Goal: Task Accomplishment & Management: Manage account settings

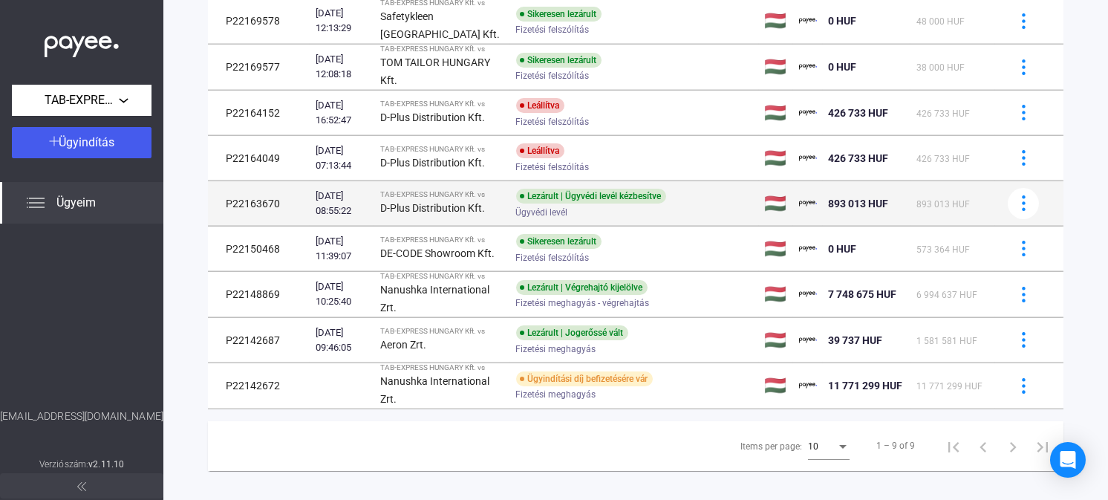
scroll to position [264, 0]
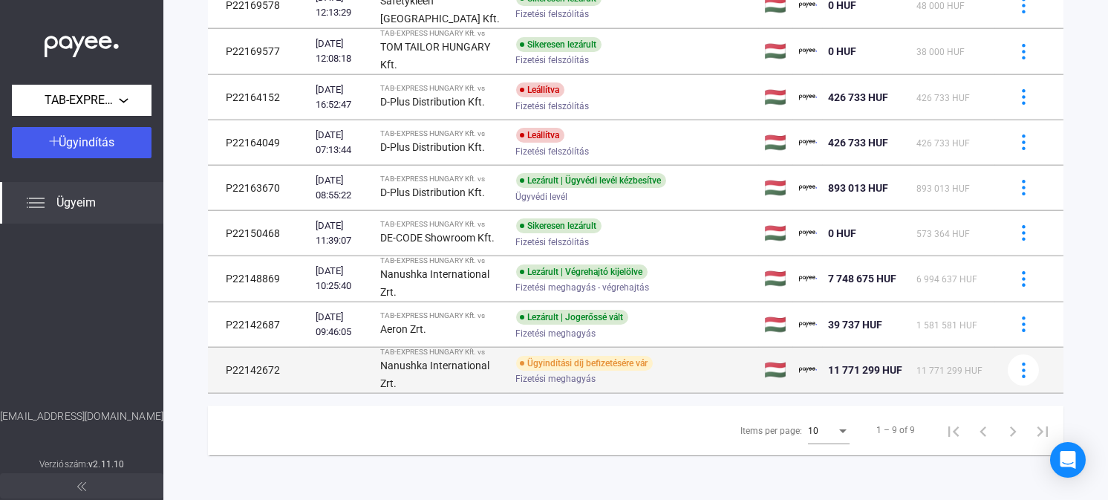
click at [428, 370] on strong "Nanushka International Zrt." at bounding box center [434, 374] width 109 height 30
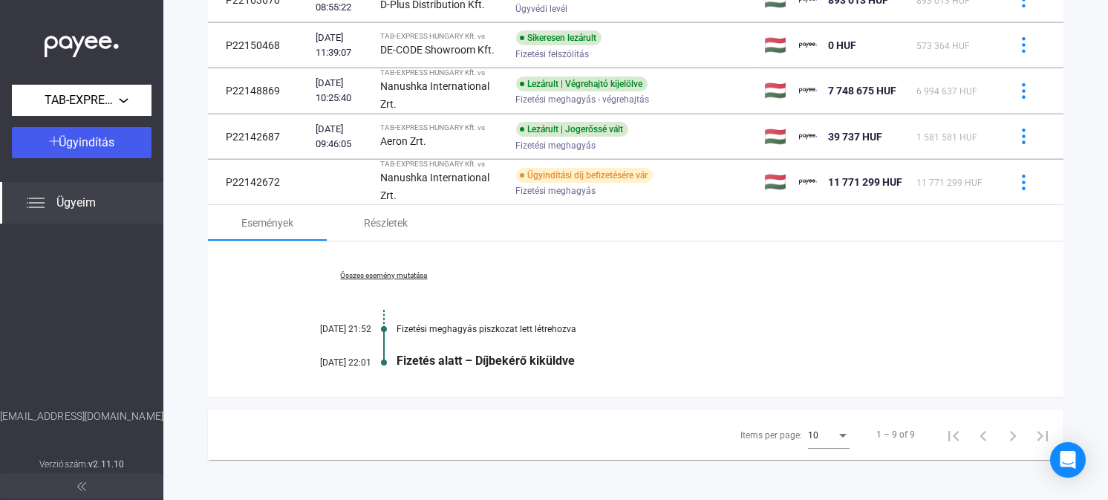
scroll to position [456, 0]
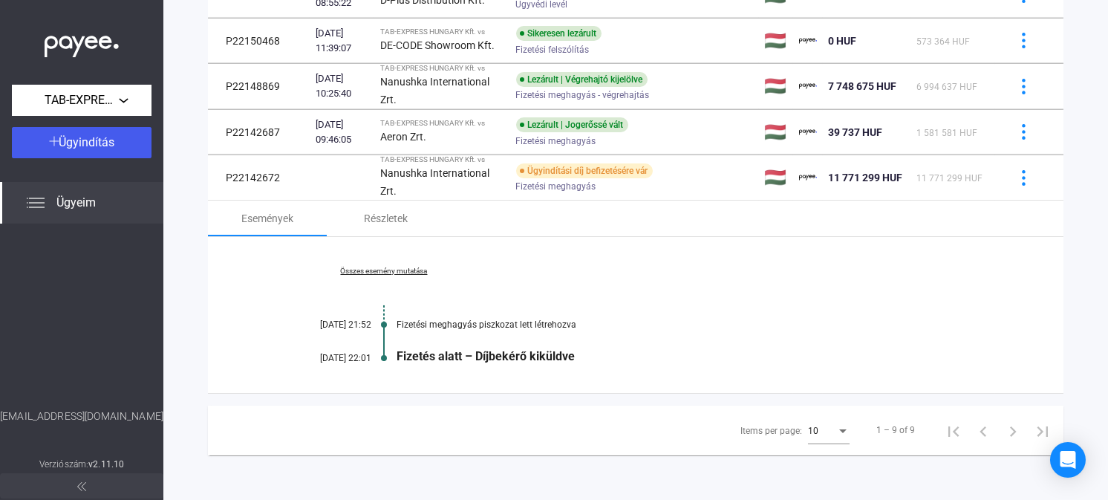
click at [379, 272] on link "Összes esemény mutatása" at bounding box center [383, 271] width 203 height 9
click at [392, 271] on link "Kevesebb esemény mutatása" at bounding box center [383, 271] width 203 height 9
click at [392, 269] on link "Összes esemény mutatása" at bounding box center [383, 271] width 203 height 9
click at [439, 332] on div "Kevesebb esemény mutatása [DATE] 21:52 Fizetési meghagyás piszkozat lett létreh…" at bounding box center [635, 315] width 855 height 156
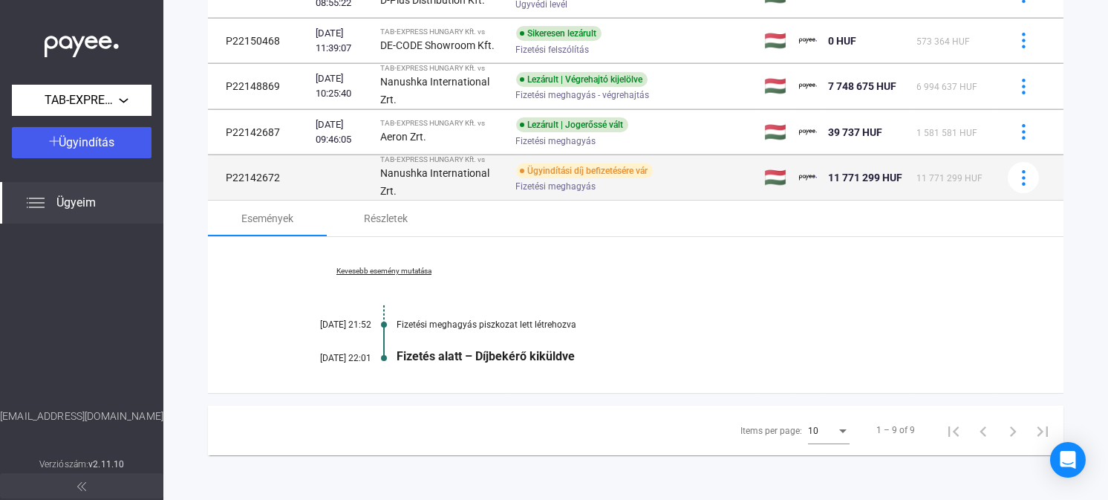
scroll to position [382, 0]
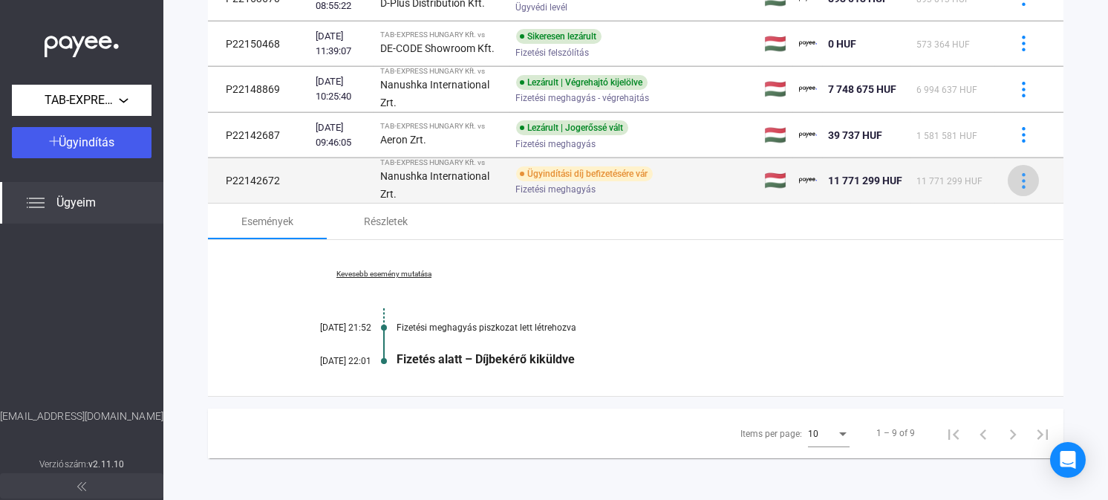
click at [1016, 189] on img at bounding box center [1024, 181] width 16 height 16
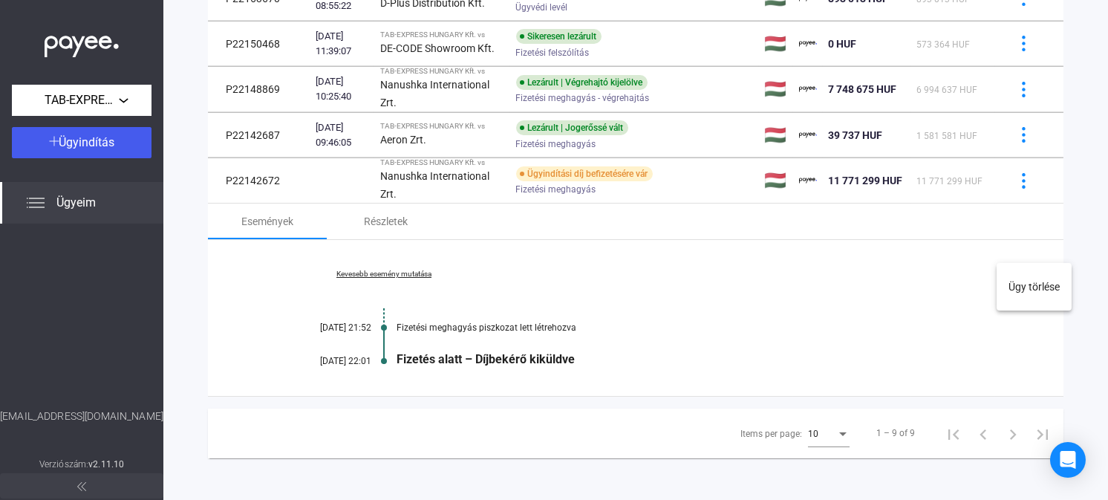
click at [1010, 246] on div at bounding box center [554, 250] width 1108 height 500
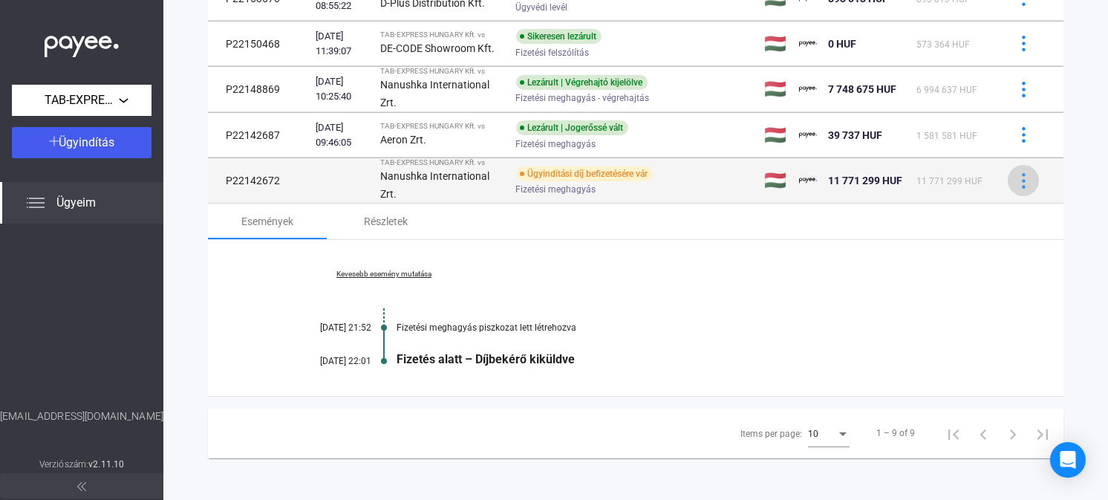
click at [1016, 189] on img at bounding box center [1024, 181] width 16 height 16
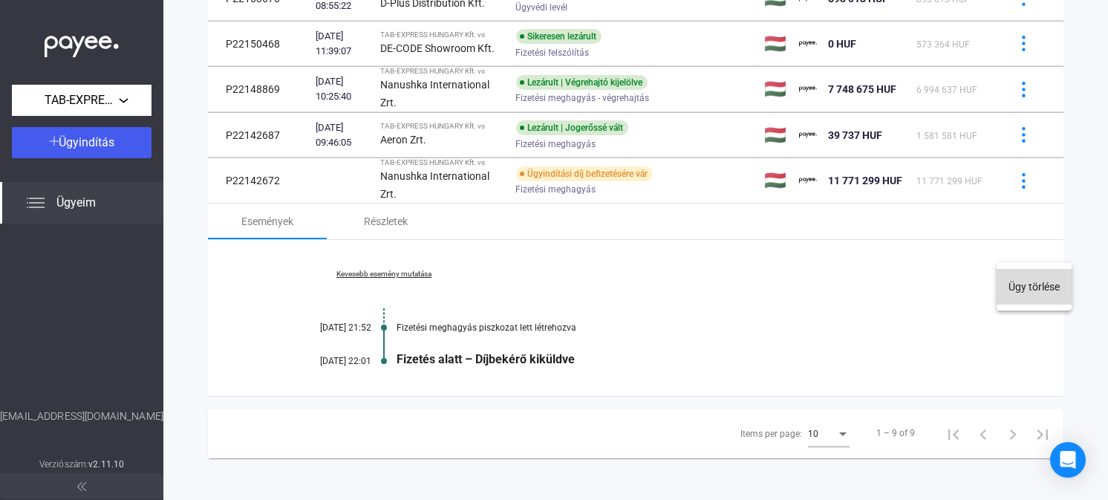
click at [1019, 288] on button "Ügy törlése" at bounding box center [1033, 287] width 75 height 36
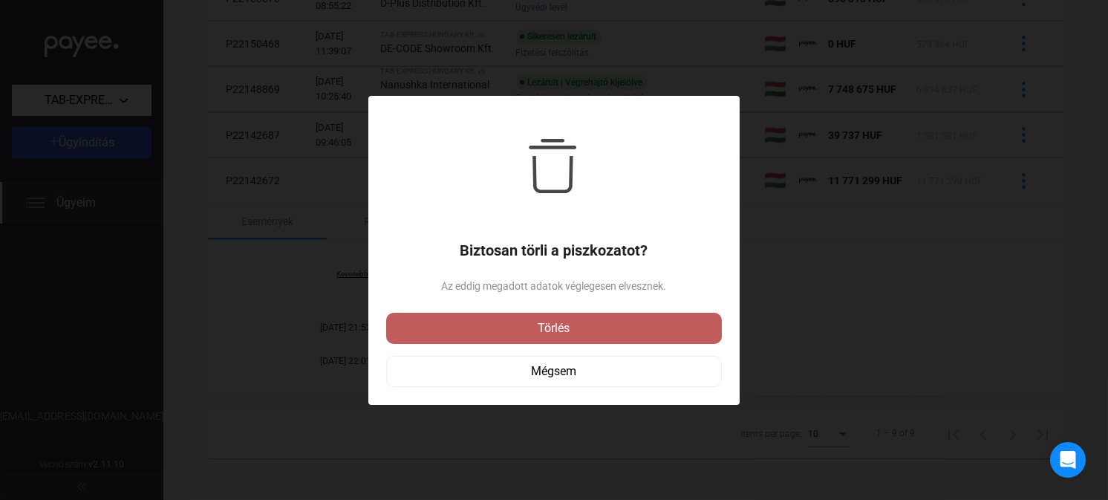
click at [535, 316] on button "Törlés" at bounding box center [554, 328] width 336 height 31
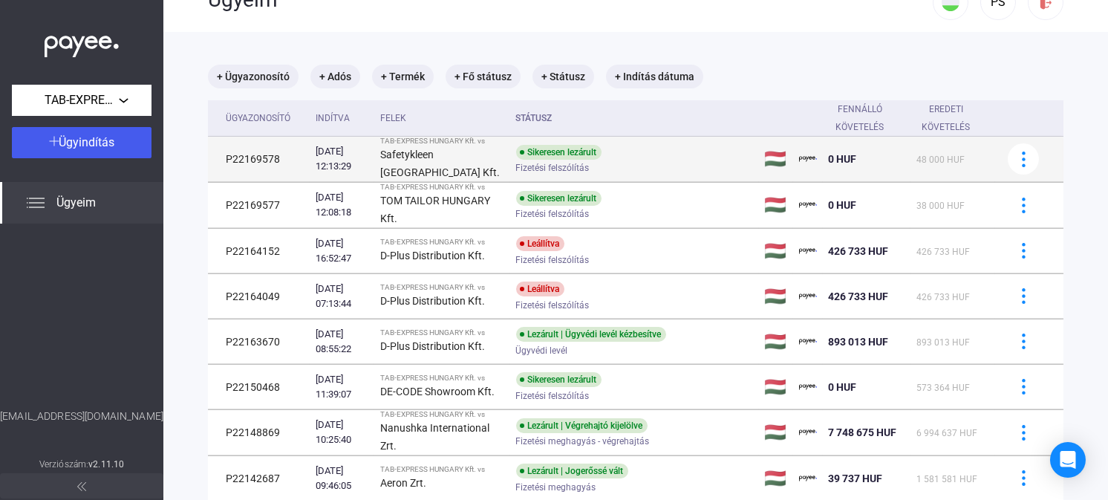
scroll to position [0, 0]
